Goal: Use online tool/utility: Use online tool/utility

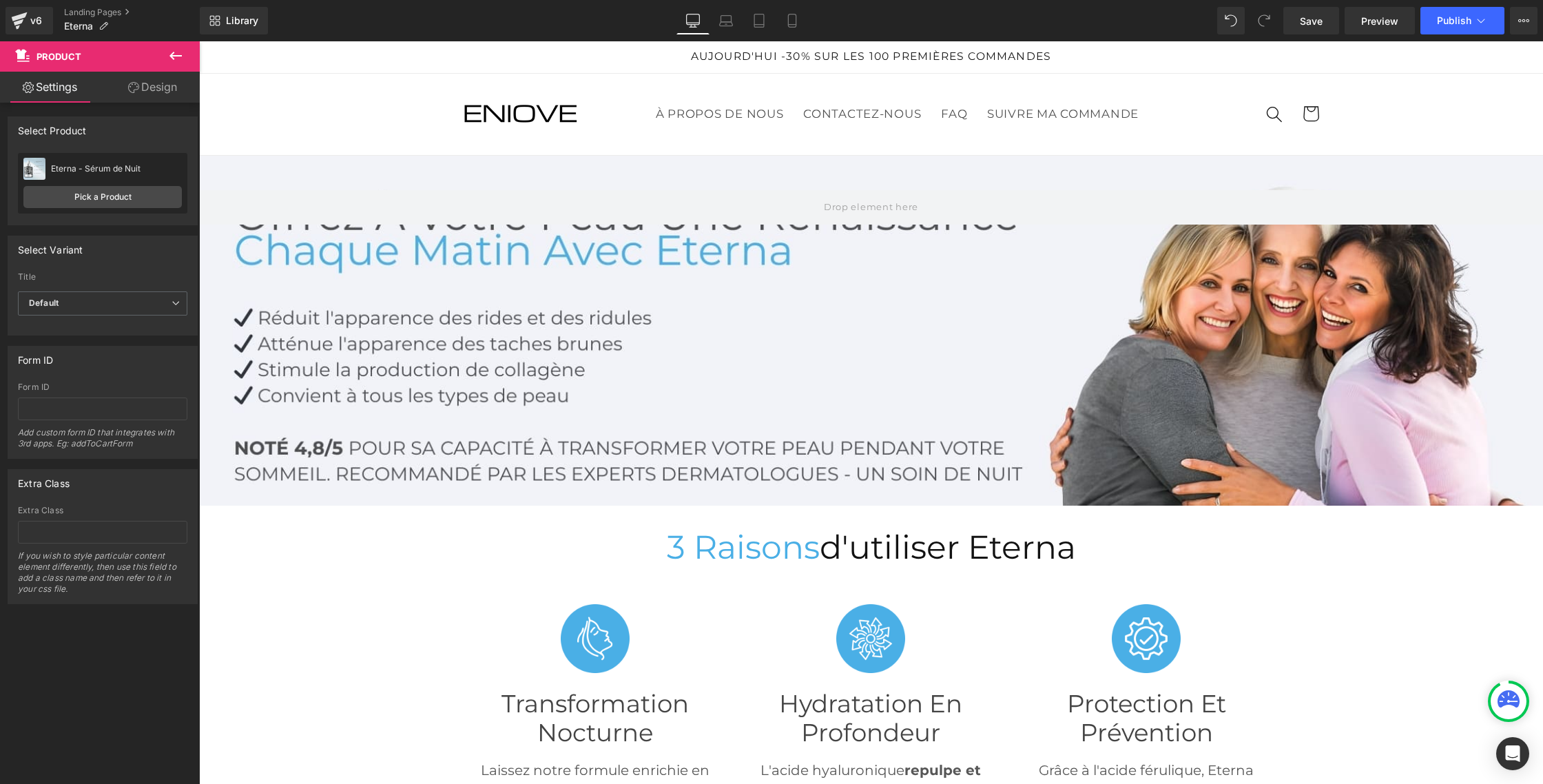
click at [176, 53] on icon at bounding box center [175, 56] width 16 height 16
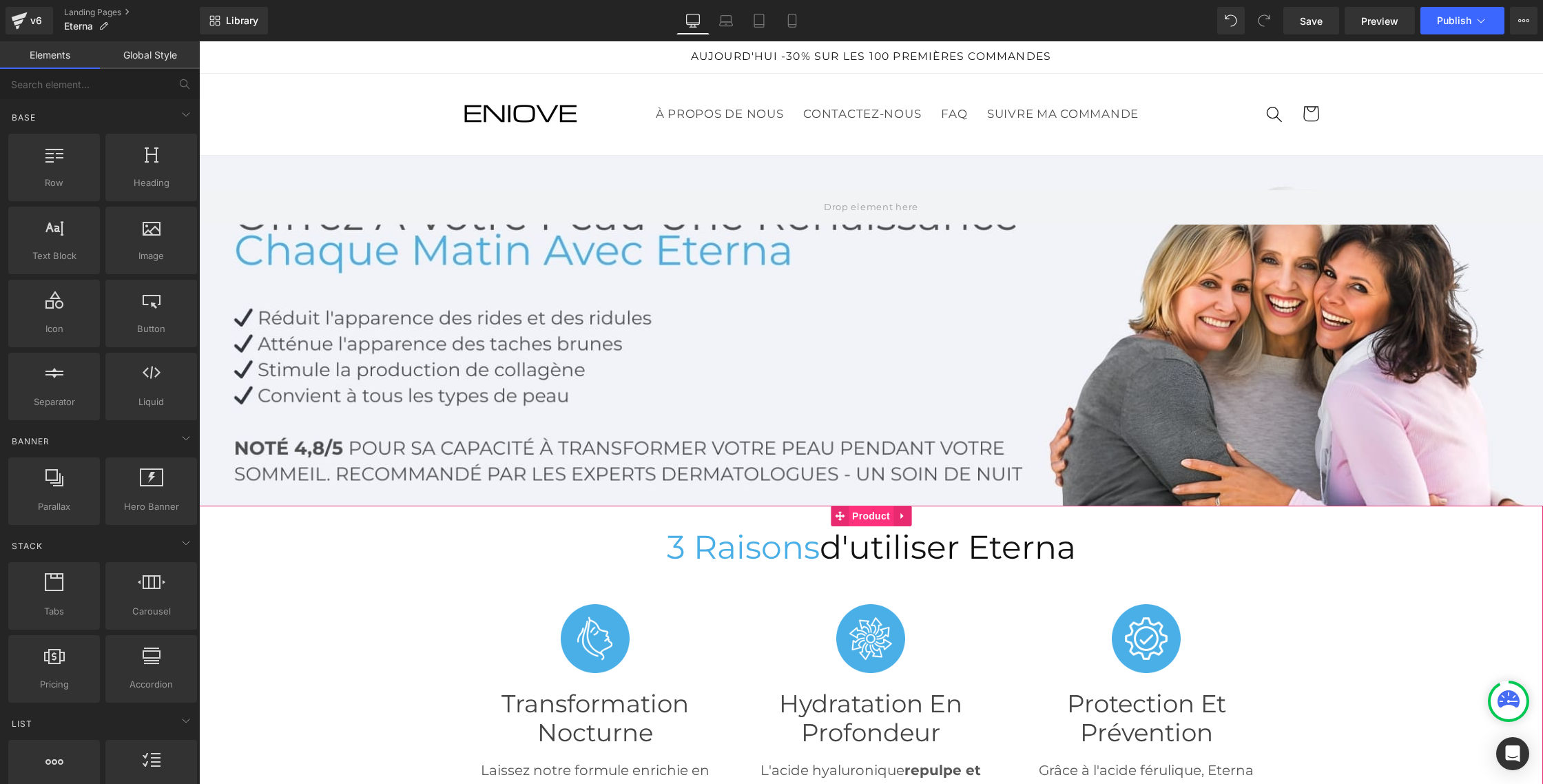
click at [864, 516] on span "Product" at bounding box center [871, 516] width 44 height 21
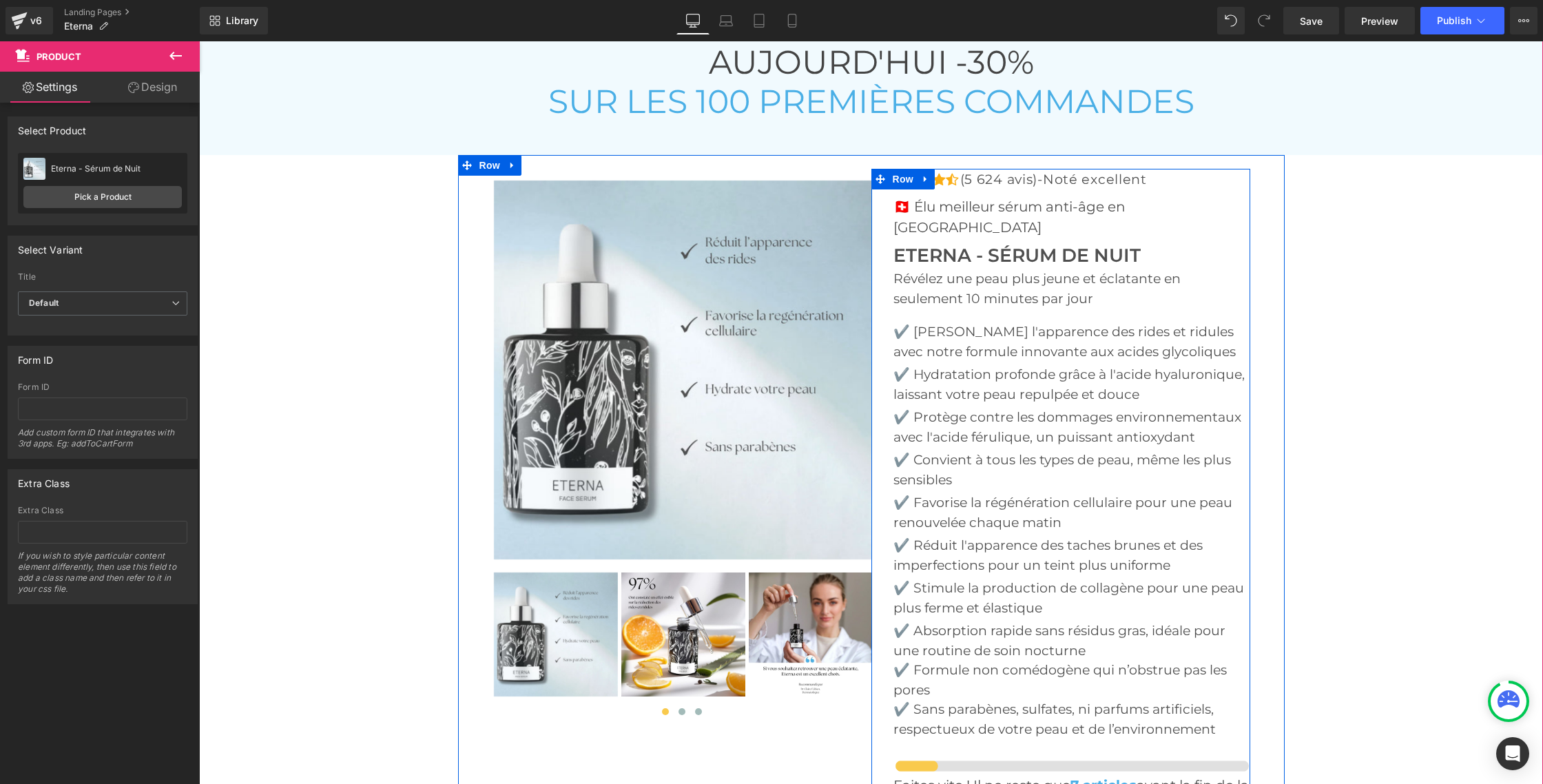
scroll to position [4780, 0]
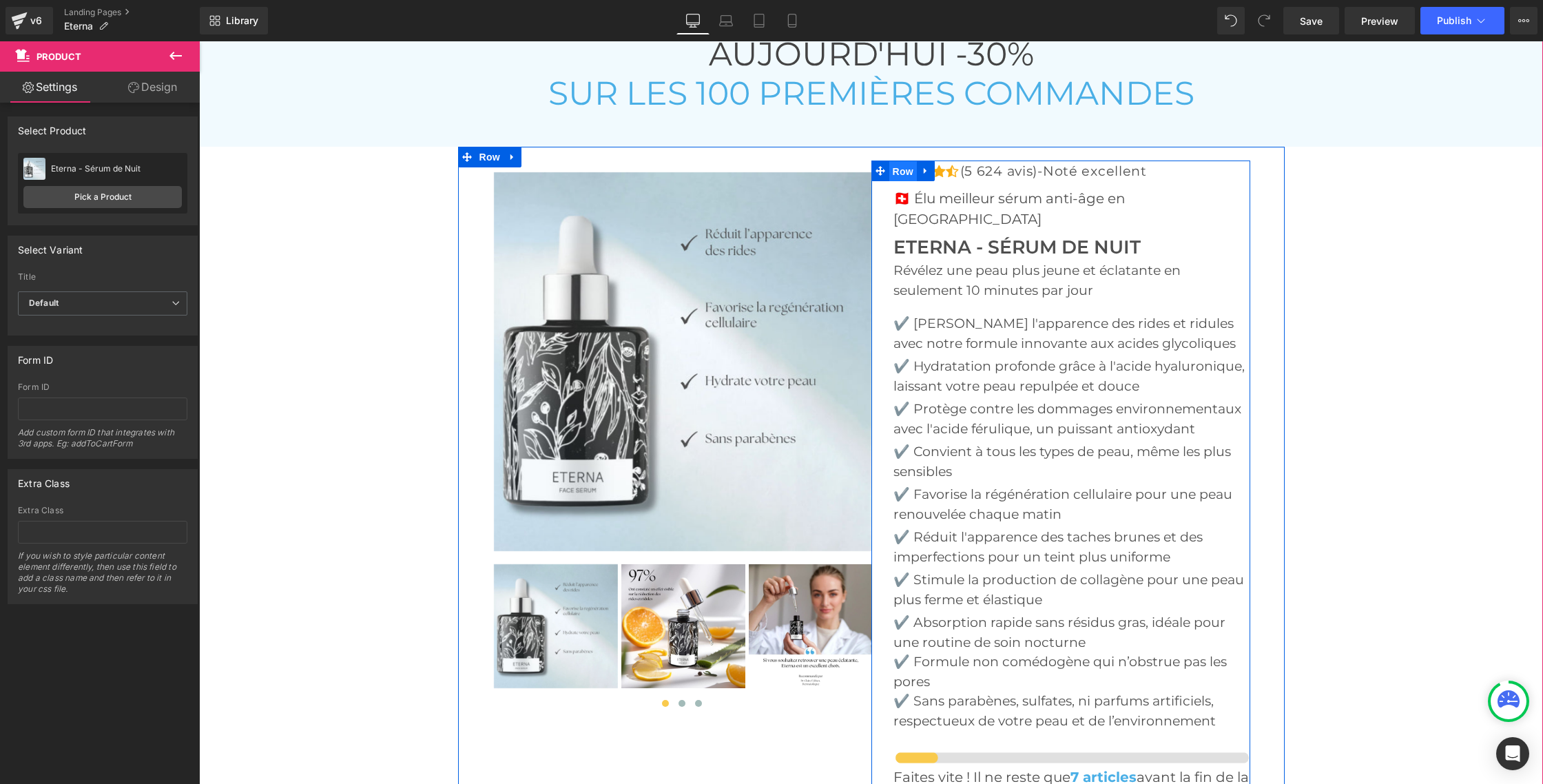
click at [906, 161] on span "Row" at bounding box center [903, 171] width 27 height 21
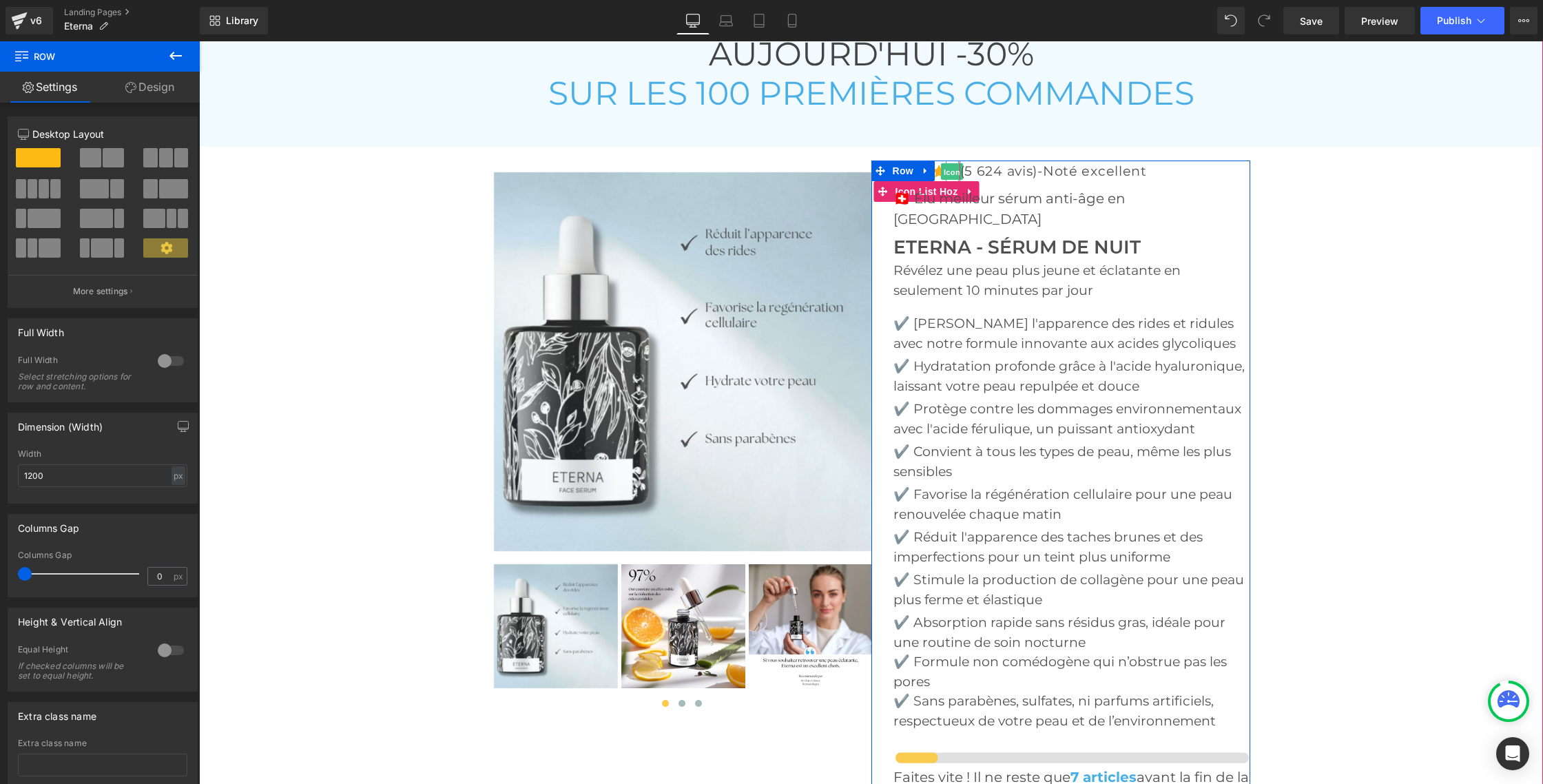
click at [955, 164] on span "Icon" at bounding box center [951, 172] width 22 height 16
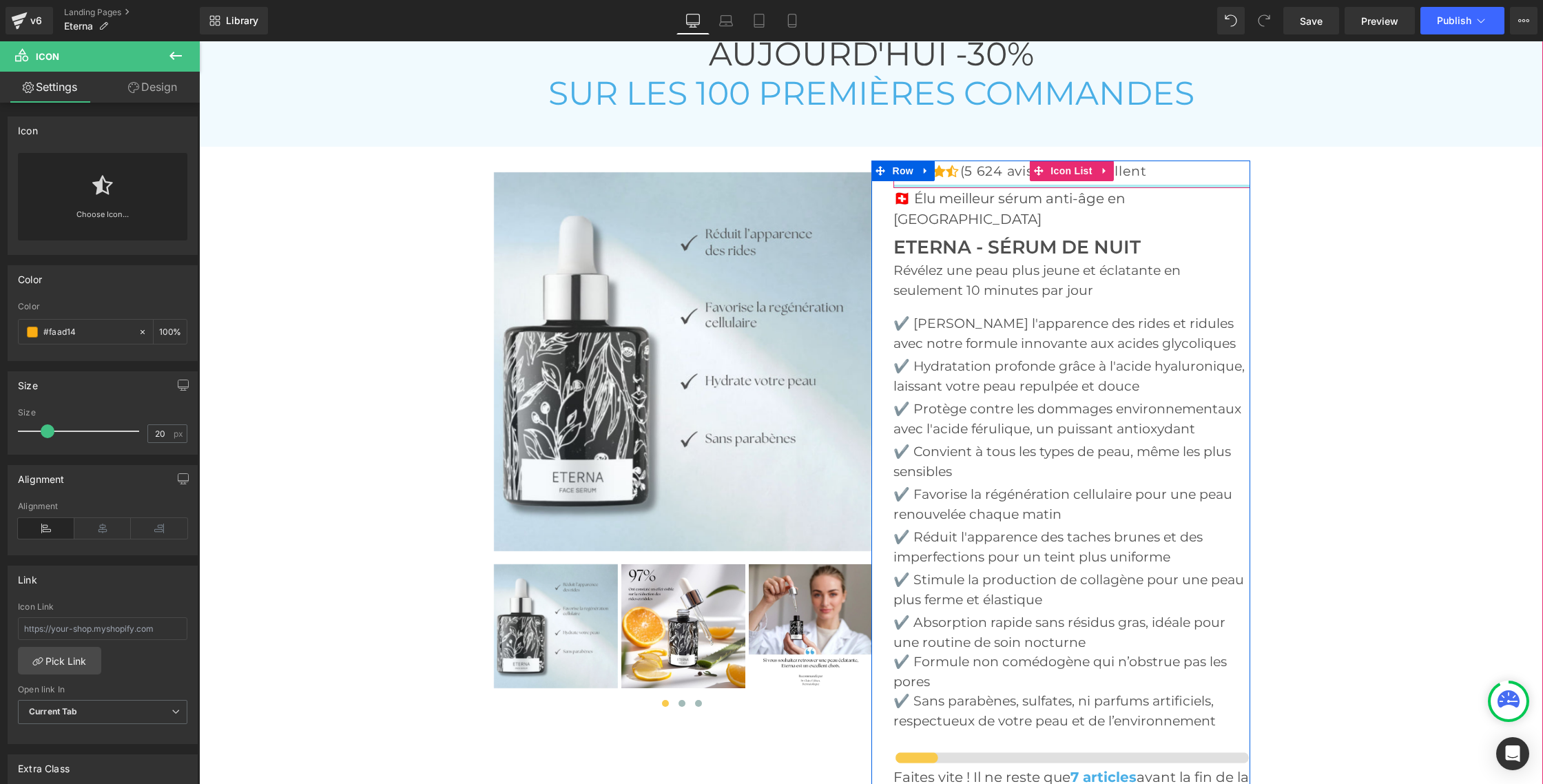
click at [940, 164] on div "Icon Icon Icon Icon Icon Icon List Hoz (5 624 avis)-Noté excellent Text Block I…" at bounding box center [1071, 175] width 356 height 27
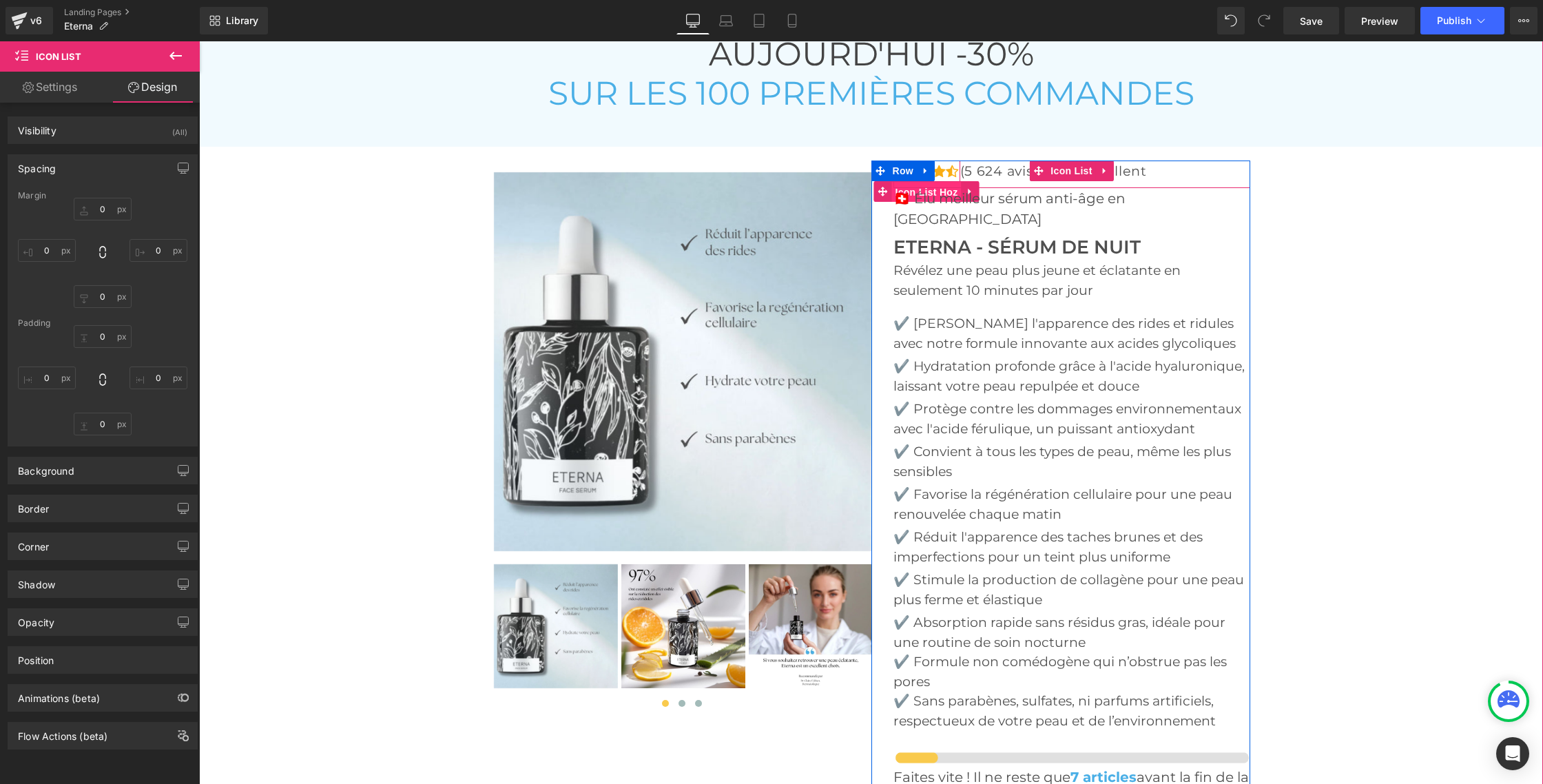
click at [940, 182] on span "Icon List Hoz" at bounding box center [926, 192] width 70 height 21
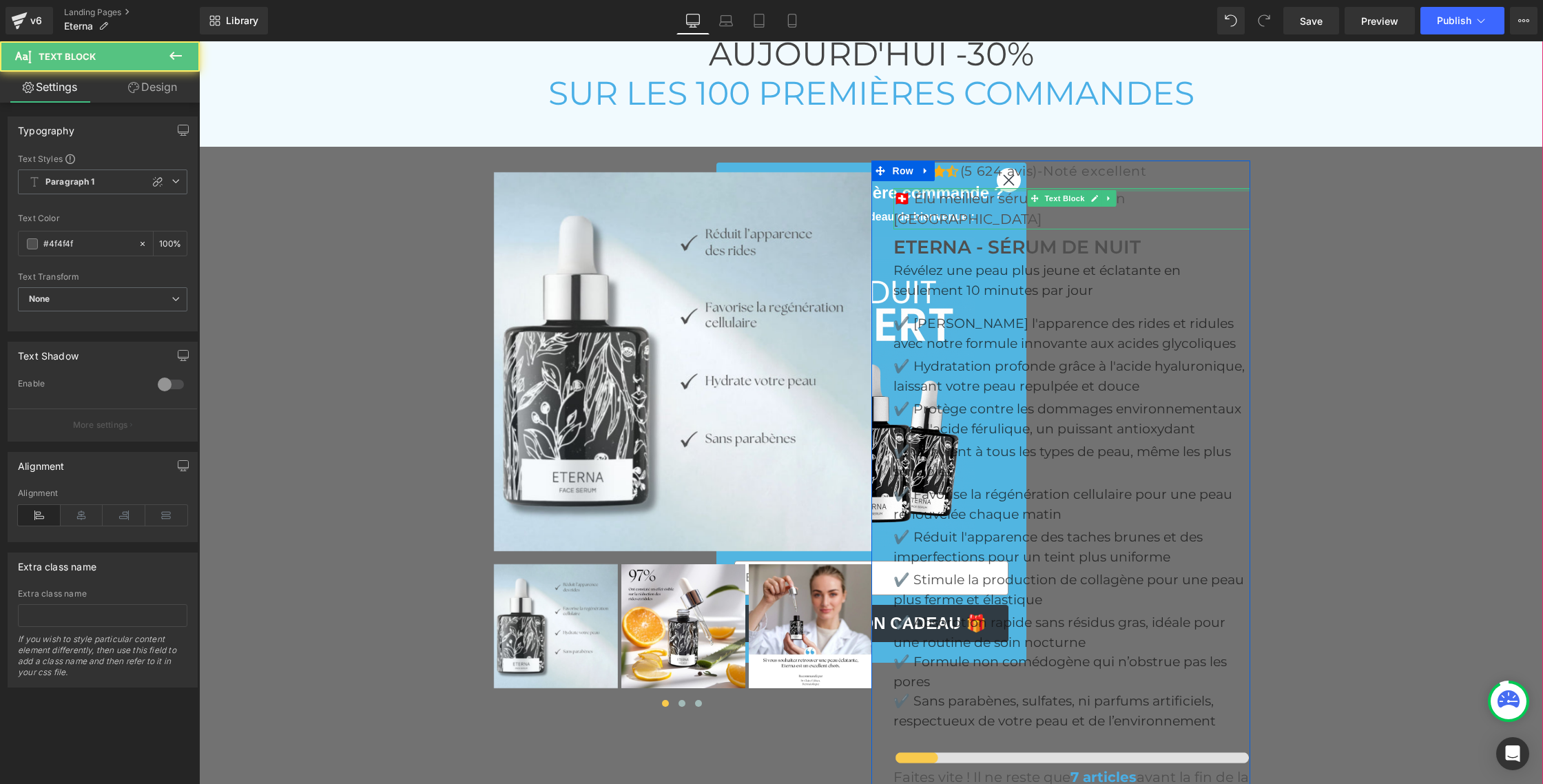
click at [951, 188] on div at bounding box center [1071, 190] width 356 height 3
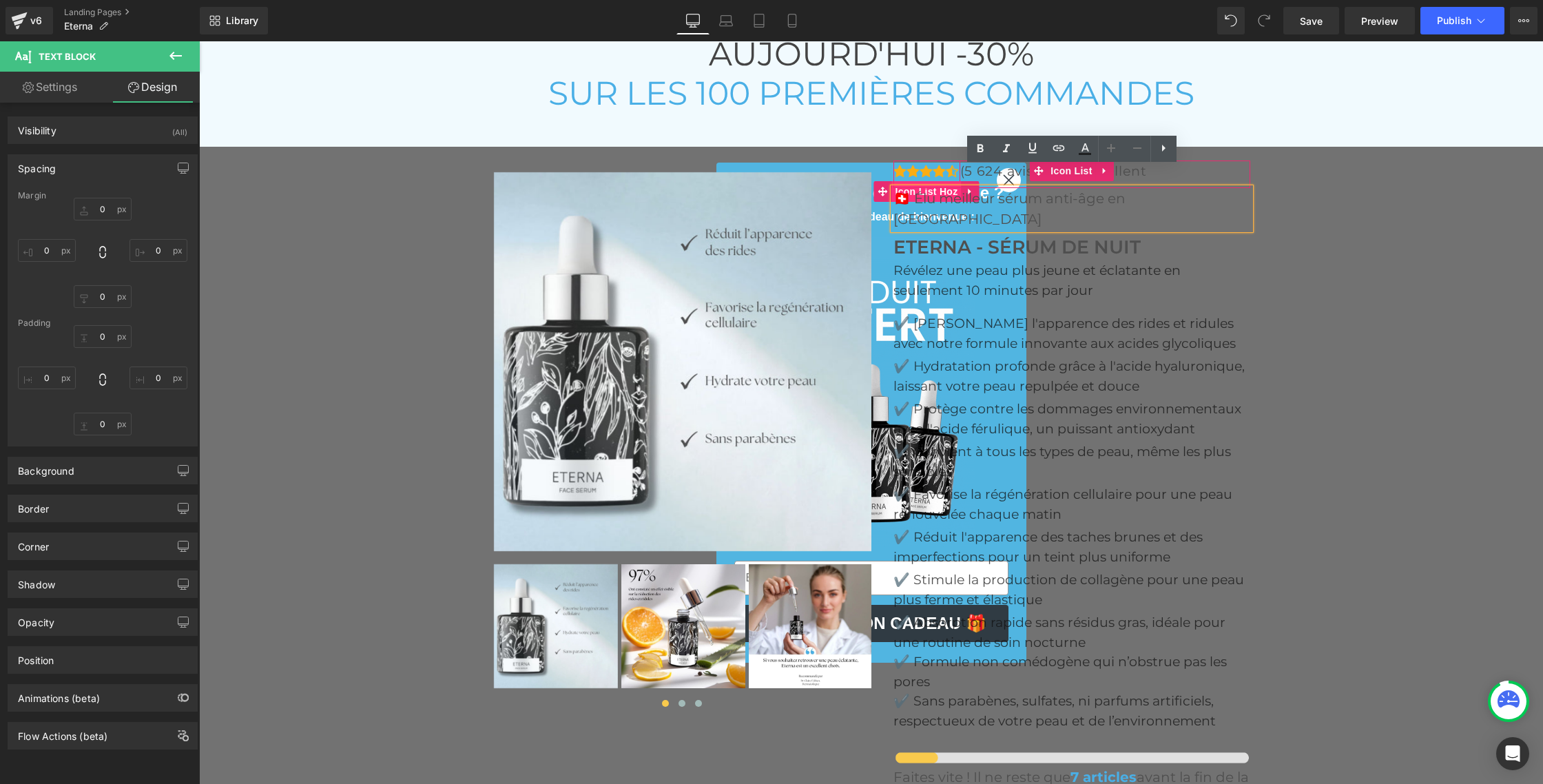
click at [945, 181] on span "Icon List Hoz" at bounding box center [926, 192] width 70 height 21
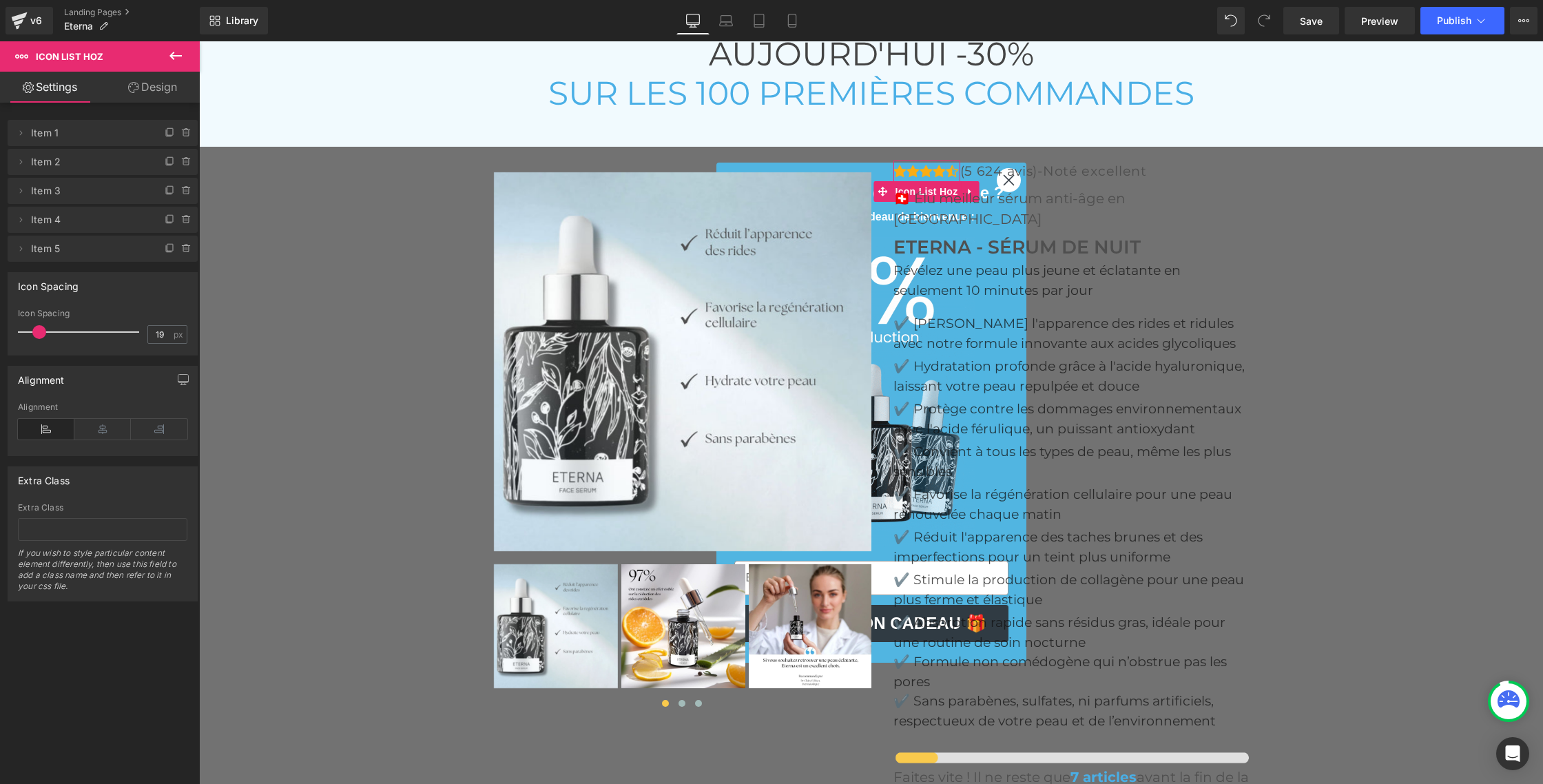
click at [166, 95] on link "Design" at bounding box center [153, 87] width 100 height 31
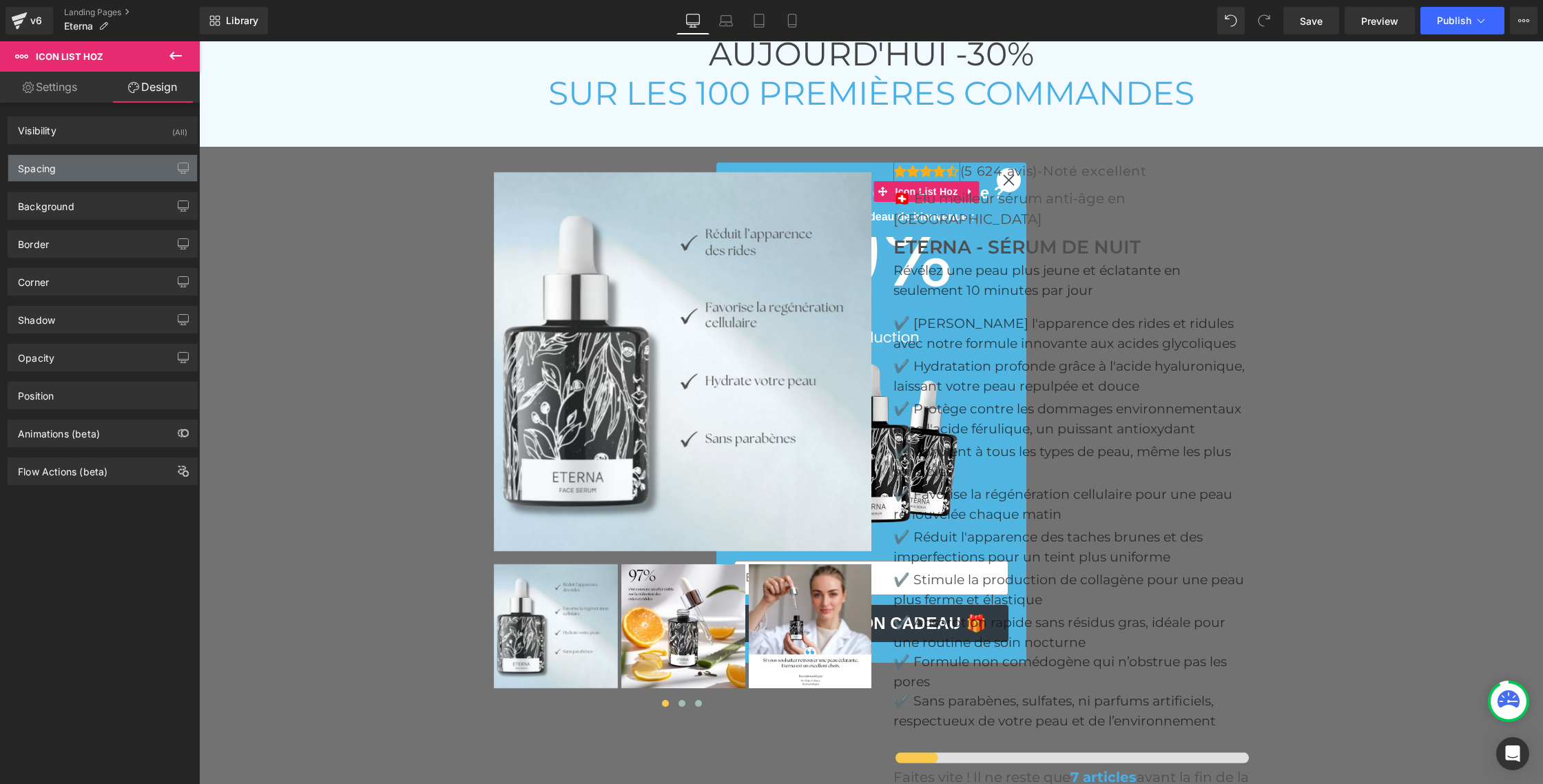
click at [48, 162] on div "Spacing" at bounding box center [36, 165] width 38 height 19
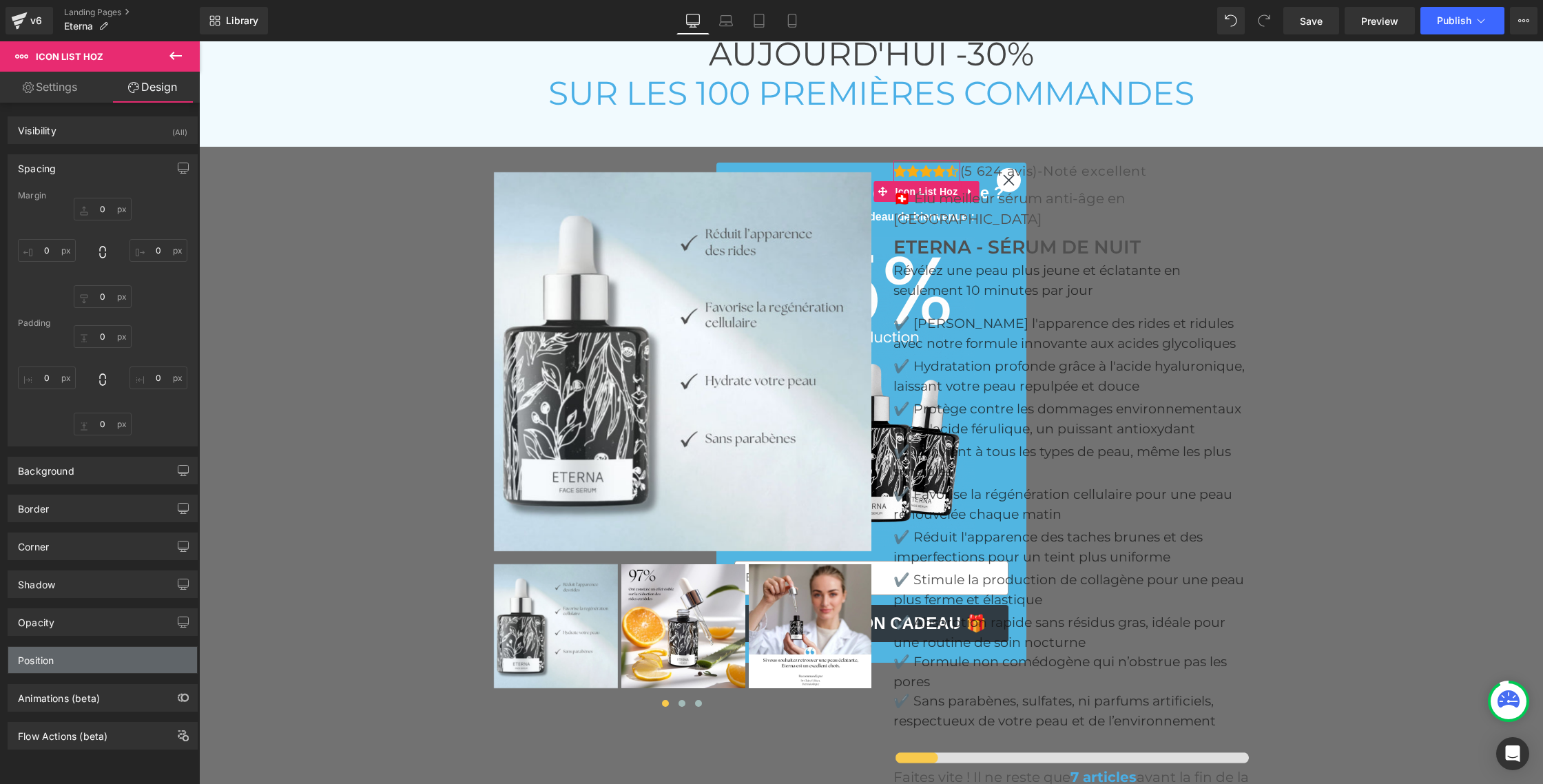
click at [35, 656] on div "Position" at bounding box center [36, 656] width 36 height 19
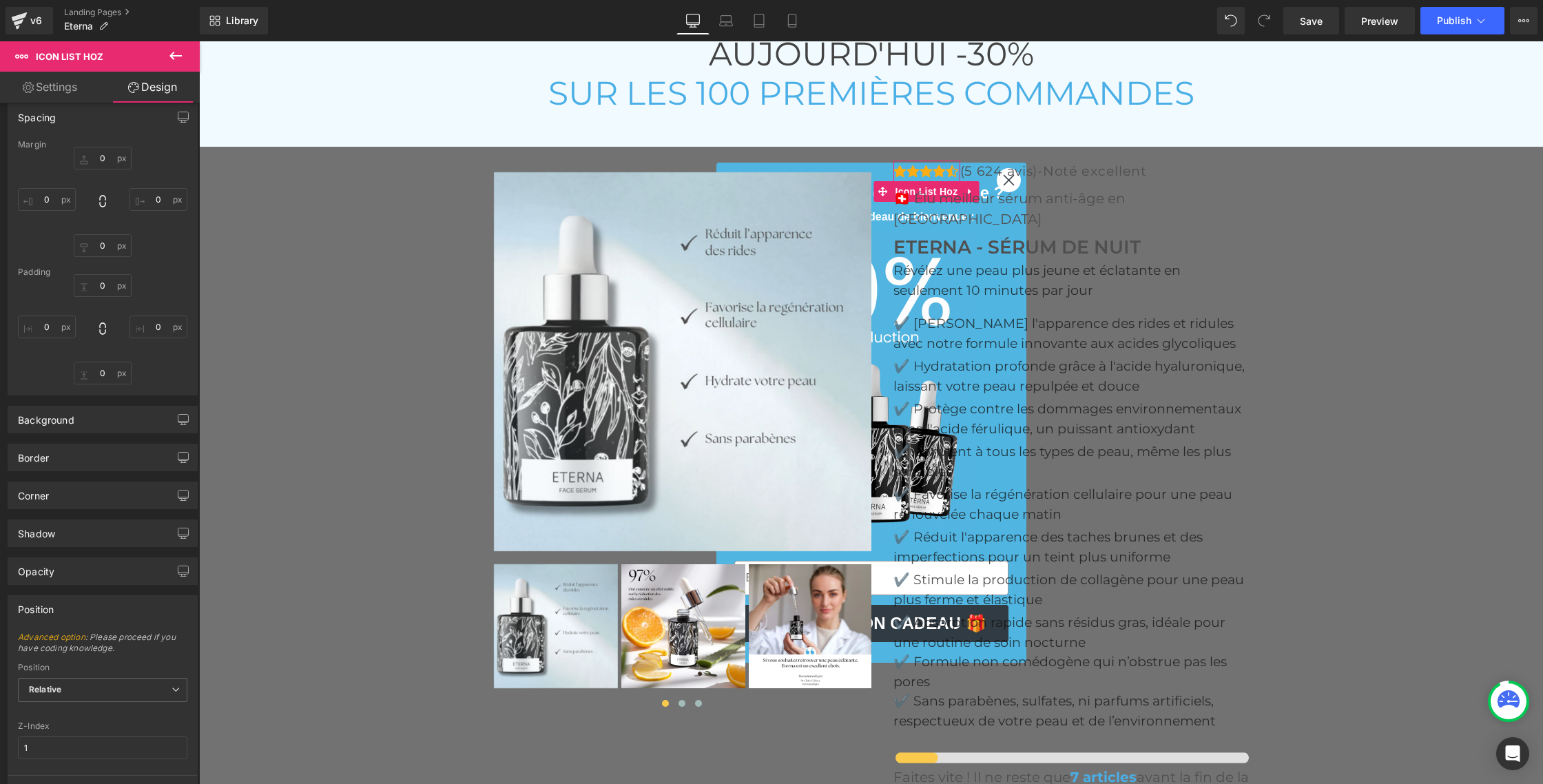
scroll to position [0, 0]
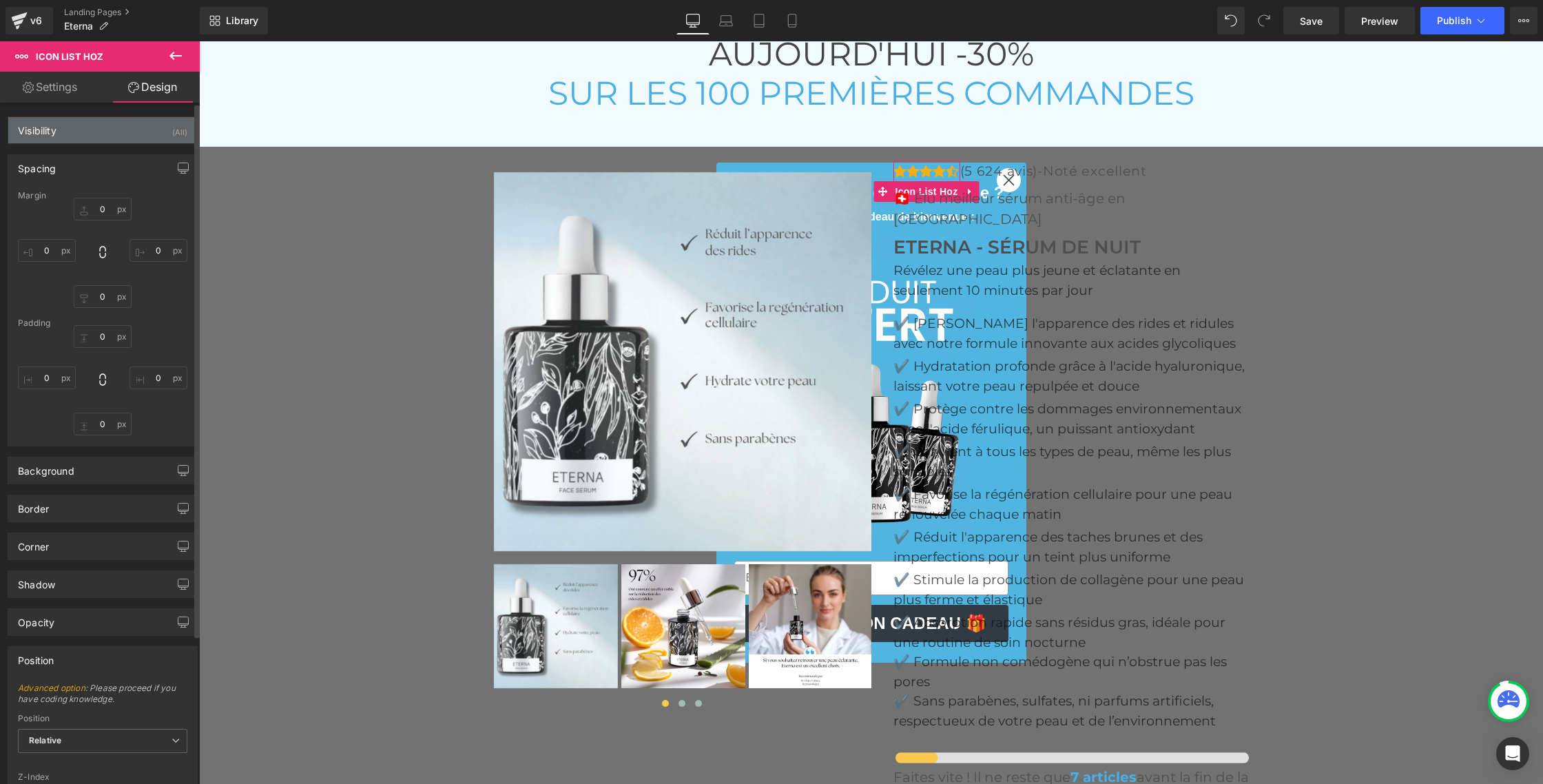
click at [30, 128] on div "Visibility" at bounding box center [37, 127] width 39 height 19
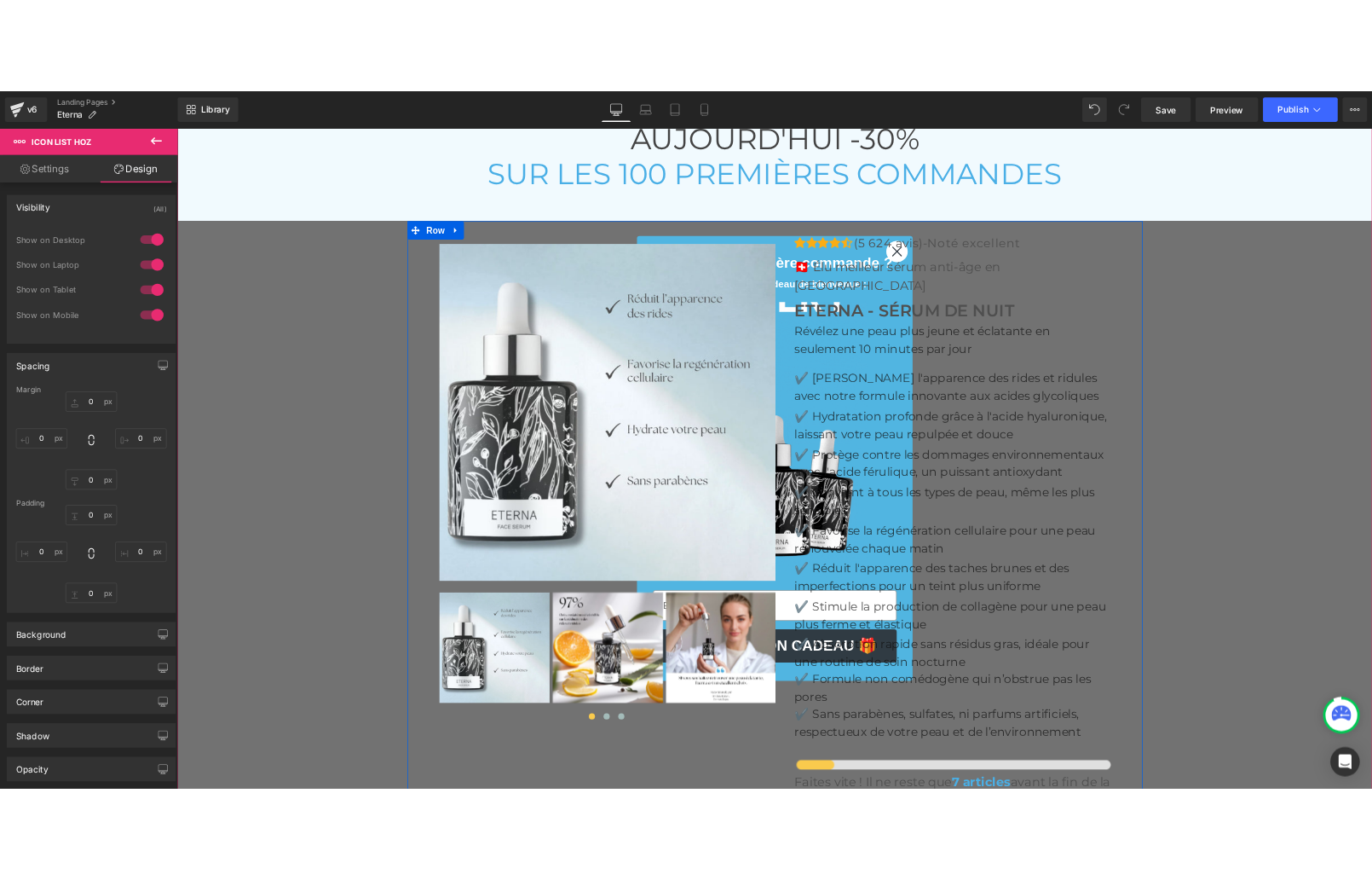
scroll to position [5916, 0]
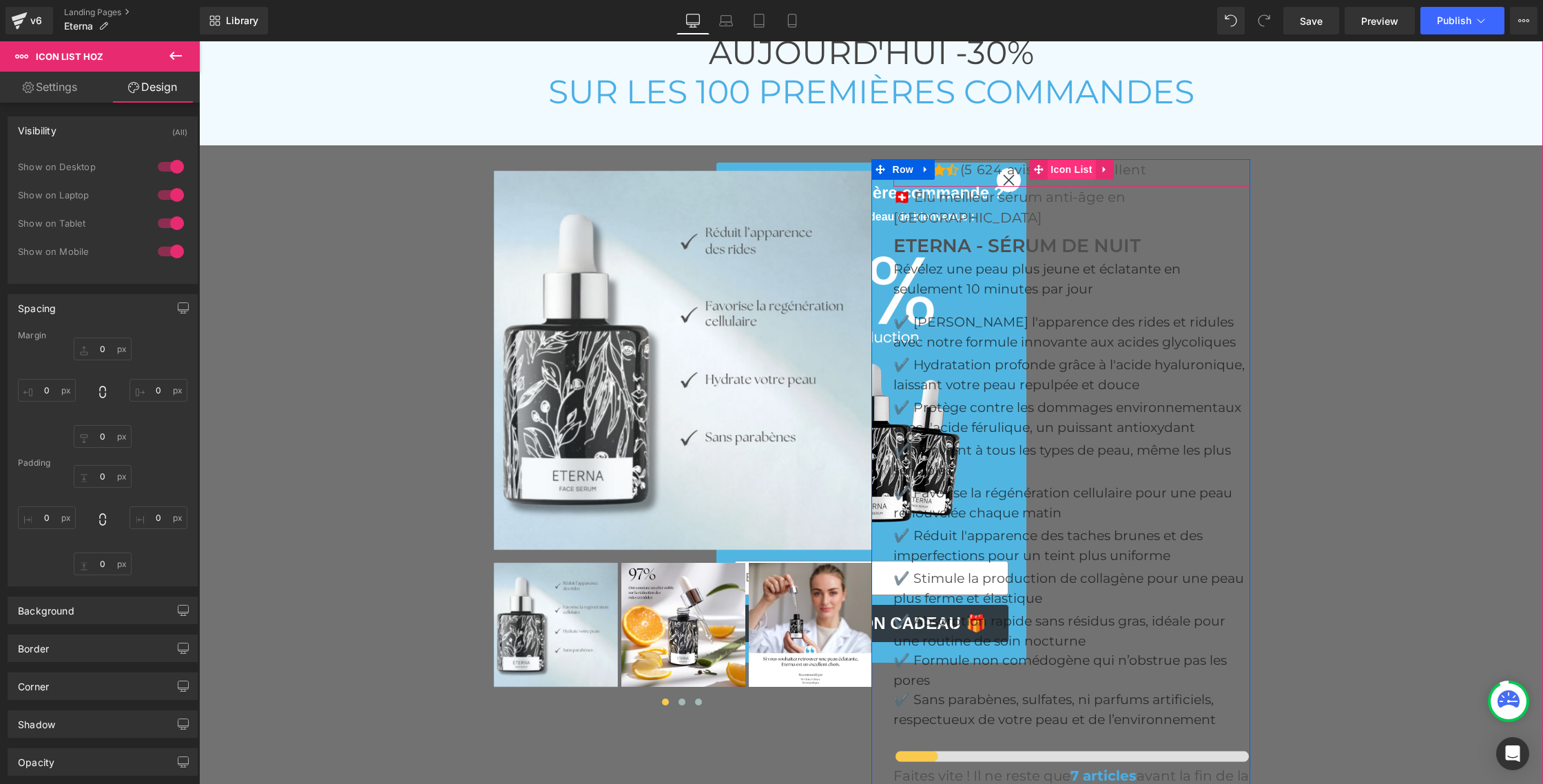
click at [1053, 159] on span "Icon List" at bounding box center [1072, 170] width 48 height 21
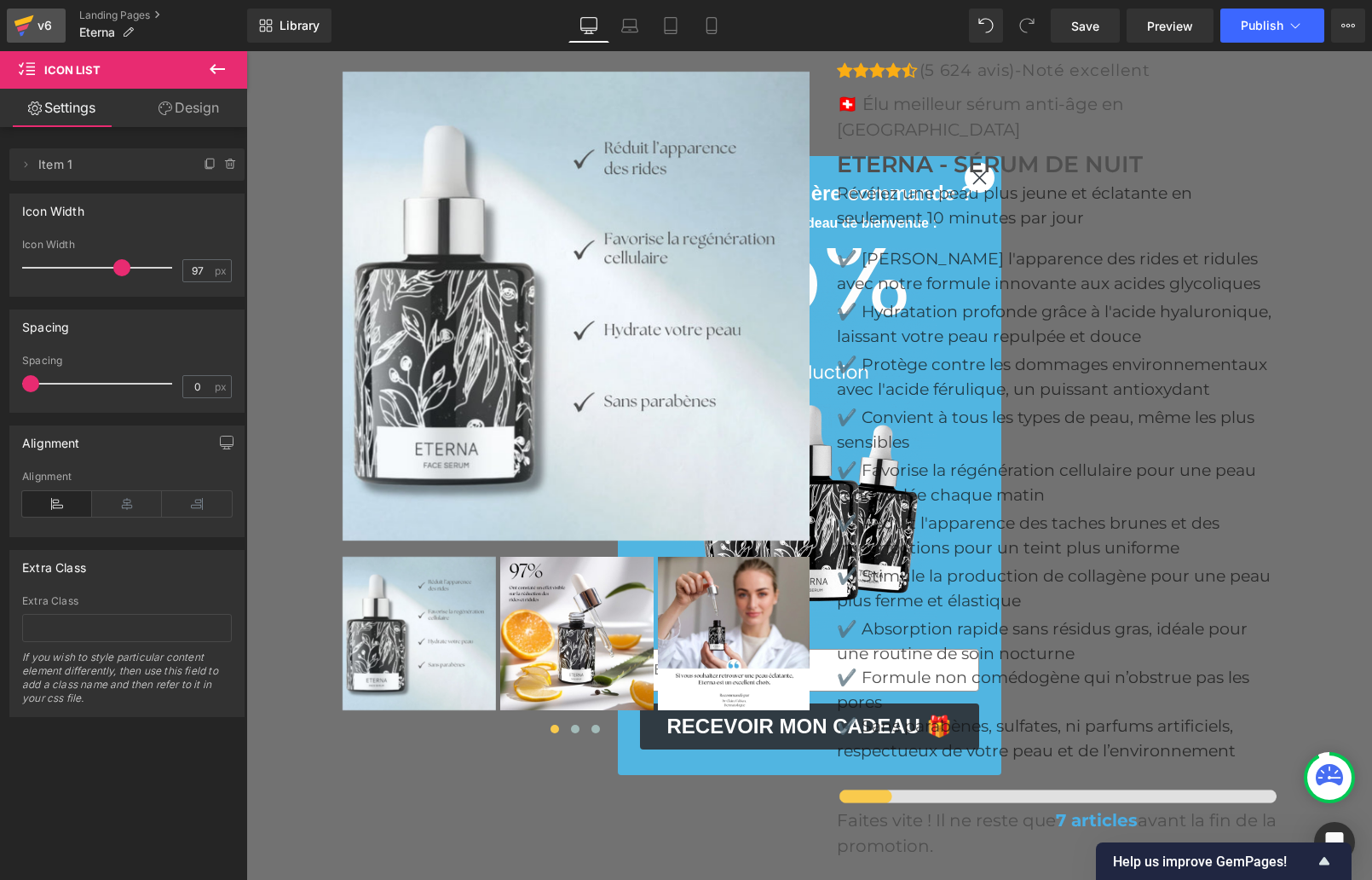
click at [35, 30] on div "v6" at bounding box center [44, 25] width 21 height 22
